Goal: Find specific page/section: Find specific page/section

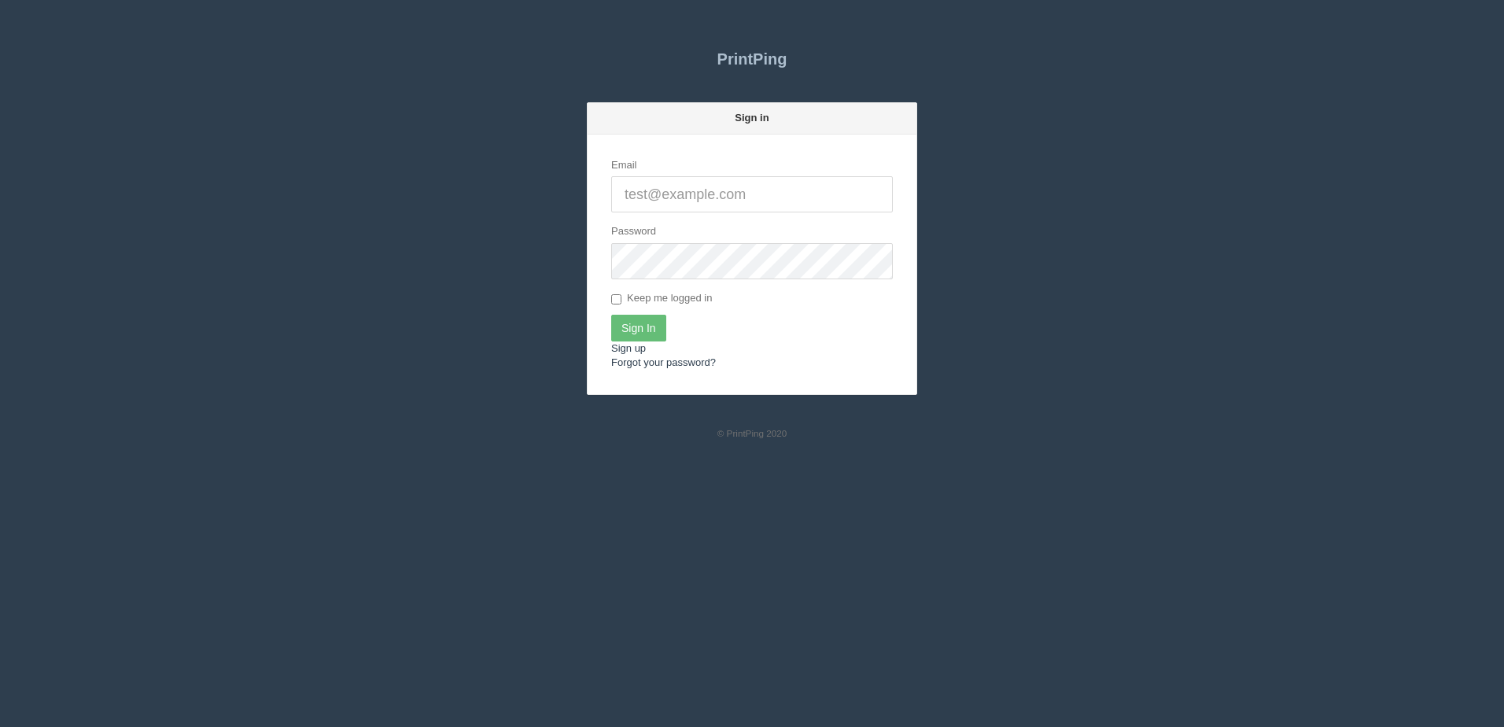
type input "[PERSON_NAME][EMAIL_ADDRESS][DOMAIN_NAME]"
drag, startPoint x: 646, startPoint y: 311, endPoint x: 647, endPoint y: 330, distance: 19.7
click at [646, 320] on form "Email dan@allrush.ca Password Keep me logged in Sign In Sign up Forgot your pas…" at bounding box center [752, 265] width 329 height 260
click at [655, 333] on input "Sign In" at bounding box center [638, 328] width 55 height 27
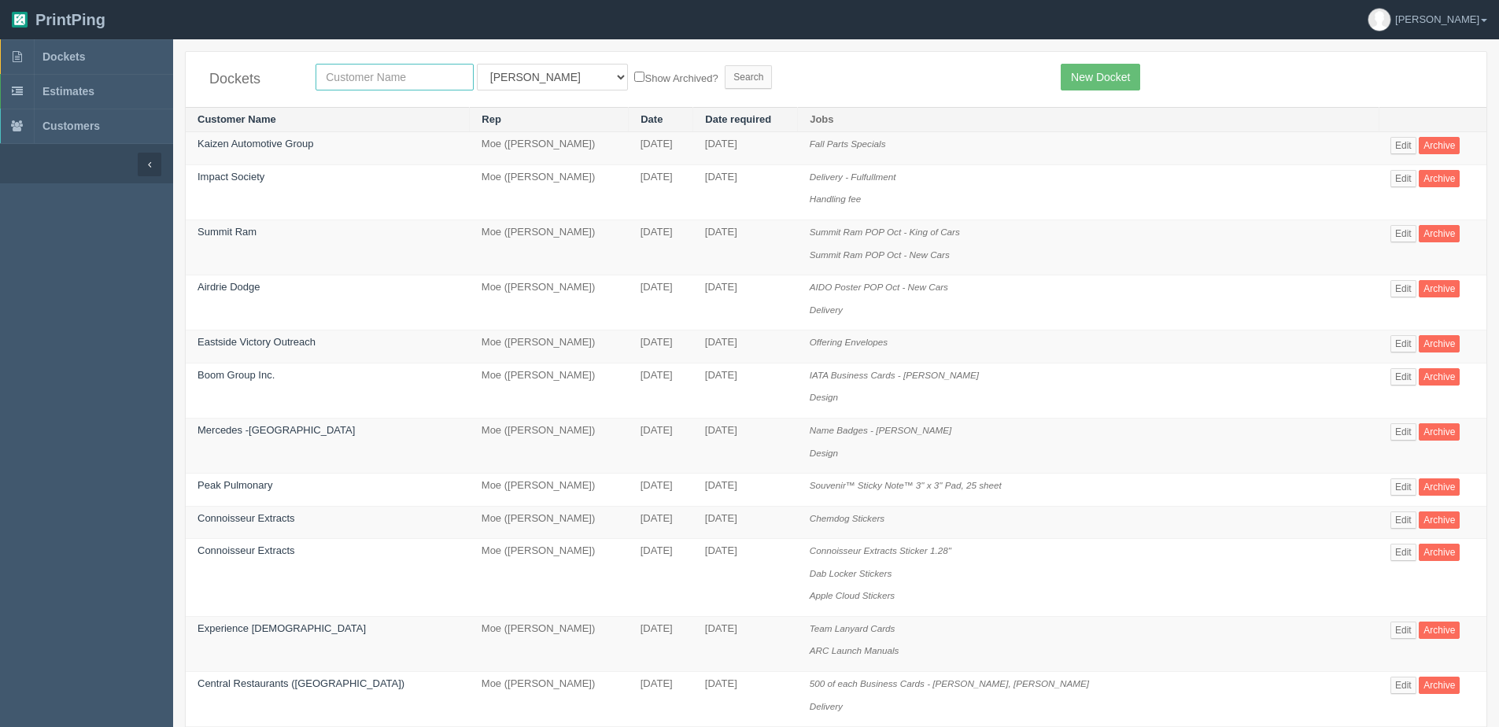
click at [331, 73] on input "text" at bounding box center [394, 77] width 158 height 27
type input "Spring's Servicing & Heating Ltd."
click at [725, 77] on input "Search" at bounding box center [748, 77] width 47 height 24
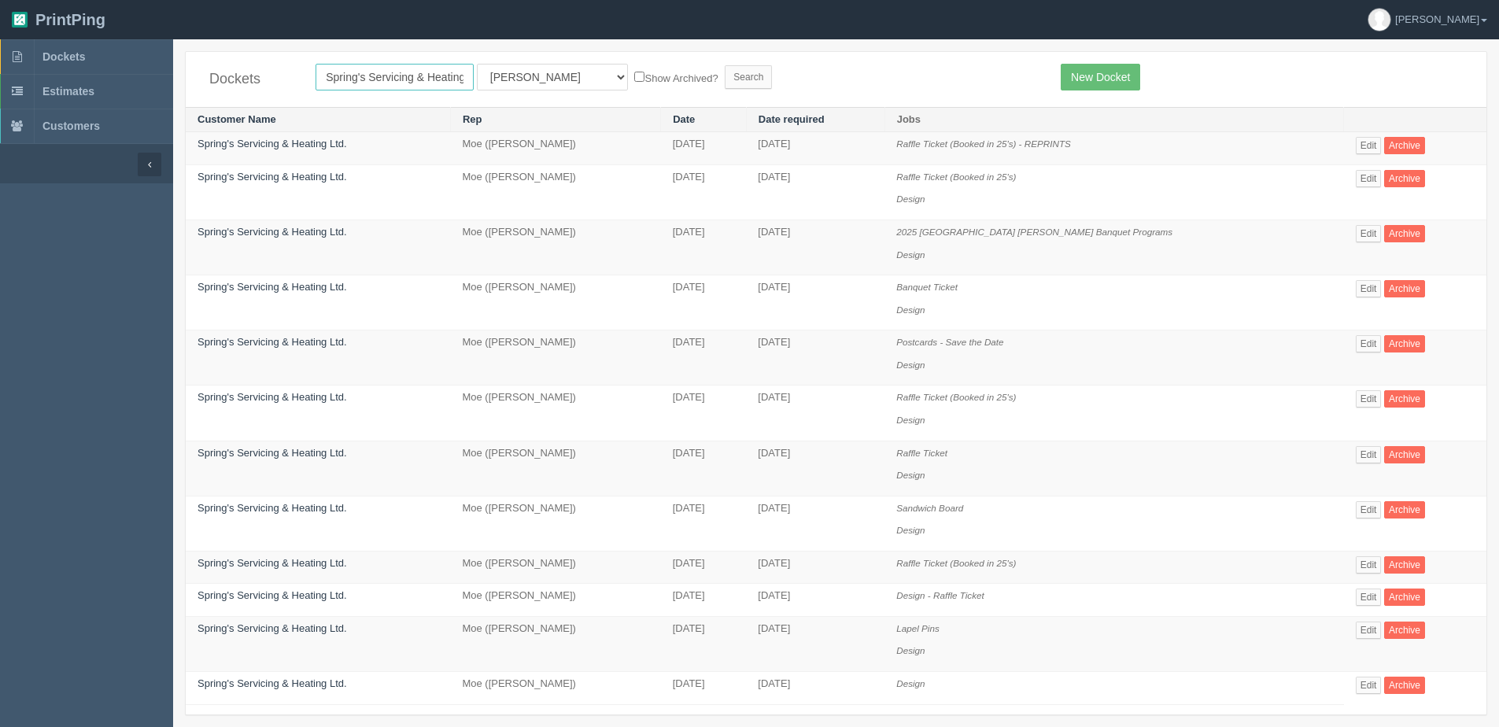
scroll to position [0, 27]
drag, startPoint x: 323, startPoint y: 76, endPoint x: 531, endPoint y: 74, distance: 208.5
click at [531, 74] on form "Spring's Servicing & Heating Ltd. All Users Ali Ali Test 1 Aly Amy Ankit Arif B…" at bounding box center [675, 77] width 721 height 27
